Goal: Transaction & Acquisition: Purchase product/service

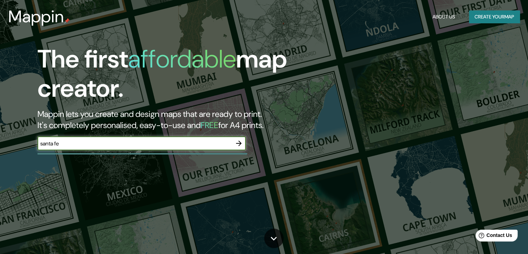
type input "santa fe"
click at [240, 142] on icon "button" at bounding box center [239, 143] width 8 height 8
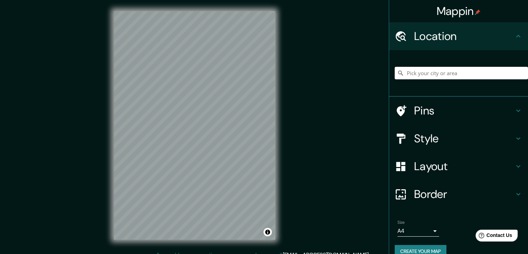
click at [415, 109] on h4 "Pins" at bounding box center [464, 111] width 100 height 14
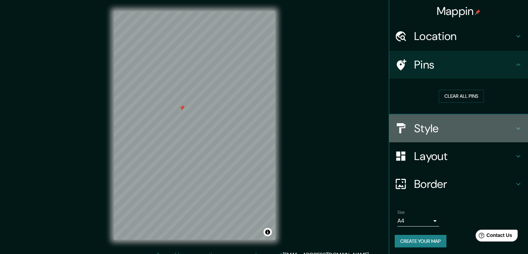
click at [447, 132] on h4 "Style" at bounding box center [464, 128] width 100 height 14
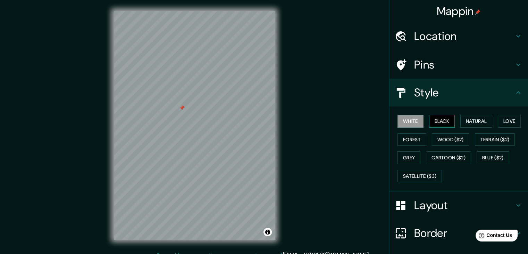
click at [441, 122] on button "Black" at bounding box center [442, 121] width 26 height 13
click at [467, 123] on button "Natural" at bounding box center [477, 121] width 32 height 13
click at [414, 125] on button "White" at bounding box center [411, 121] width 26 height 13
click at [462, 123] on button "Natural" at bounding box center [477, 121] width 32 height 13
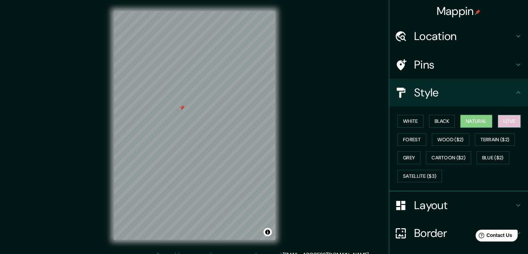
click at [511, 124] on button "Love" at bounding box center [509, 121] width 23 height 13
click at [402, 143] on button "Forest" at bounding box center [412, 139] width 29 height 13
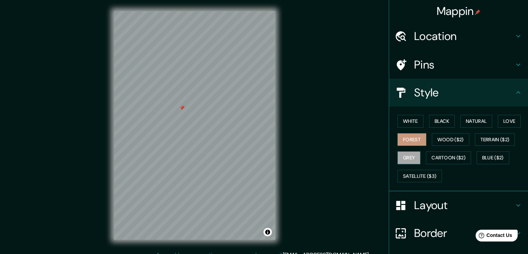
click at [404, 155] on button "Grey" at bounding box center [409, 157] width 23 height 13
click at [407, 124] on button "White" at bounding box center [411, 121] width 26 height 13
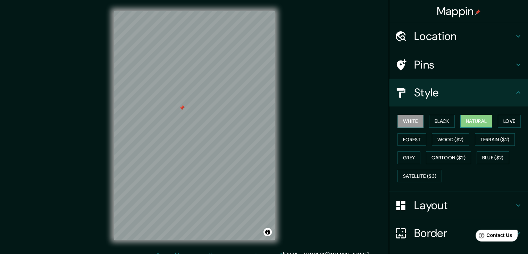
click at [475, 122] on button "Natural" at bounding box center [477, 121] width 32 height 13
click at [407, 118] on button "White" at bounding box center [411, 121] width 26 height 13
click at [481, 120] on button "Natural" at bounding box center [477, 121] width 32 height 13
click at [404, 119] on button "White" at bounding box center [411, 121] width 26 height 13
click at [467, 121] on button "Natural" at bounding box center [477, 121] width 32 height 13
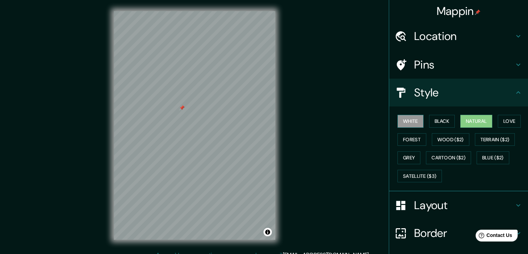
click at [415, 121] on button "White" at bounding box center [411, 121] width 26 height 13
click at [463, 120] on button "Natural" at bounding box center [477, 121] width 32 height 13
click at [416, 124] on button "White" at bounding box center [411, 121] width 26 height 13
